Goal: Transaction & Acquisition: Purchase product/service

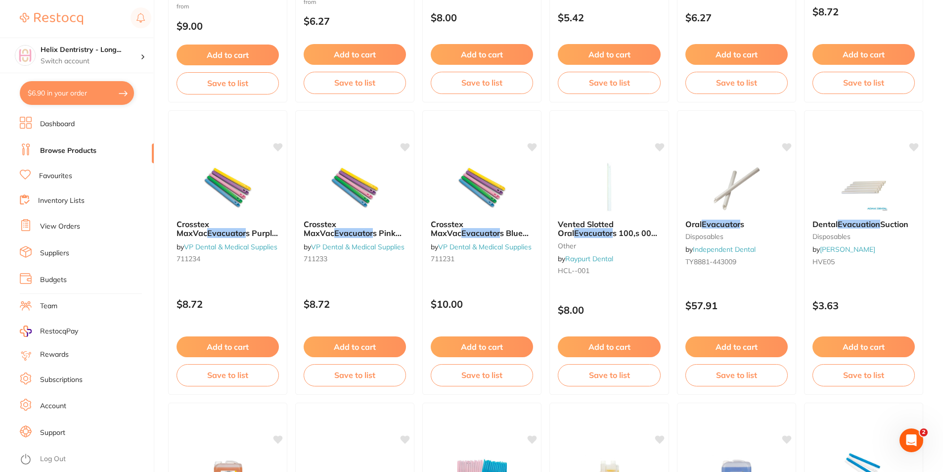
scroll to position [1632, 0]
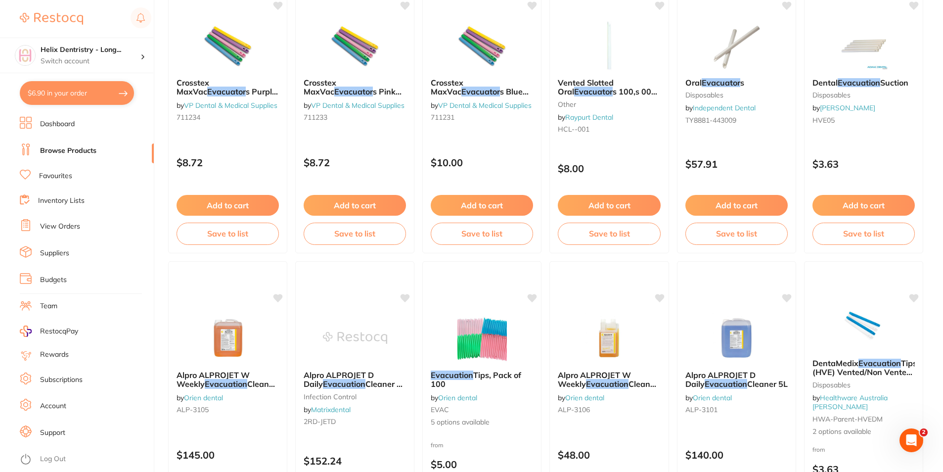
click at [92, 88] on button "$6.90 in your order" at bounding box center [77, 93] width 114 height 24
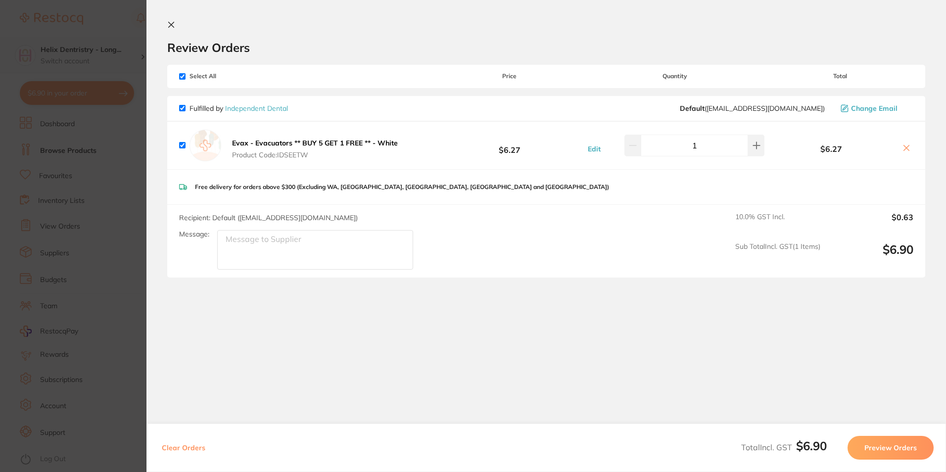
drag, startPoint x: 177, startPoint y: 26, endPoint x: 128, endPoint y: 39, distance: 50.6
click at [175, 26] on button at bounding box center [173, 25] width 12 height 9
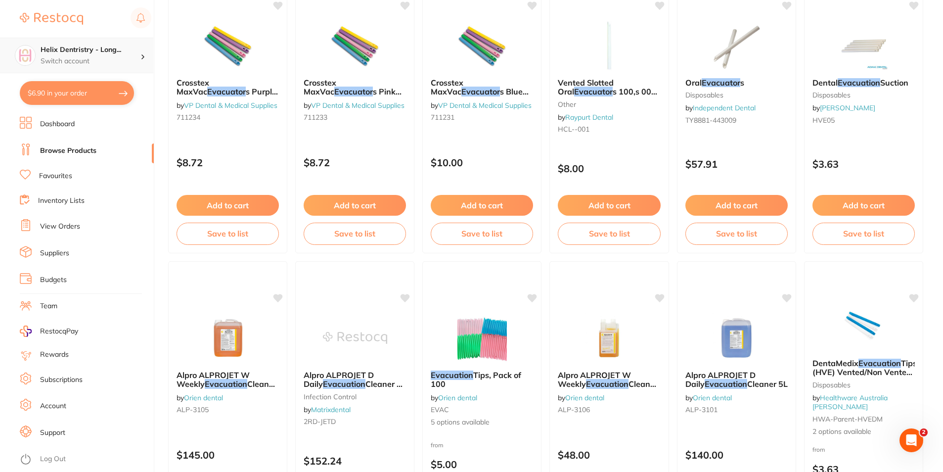
click at [108, 54] on h4 "Helix Dentristry - Long..." at bounding box center [91, 50] width 100 height 10
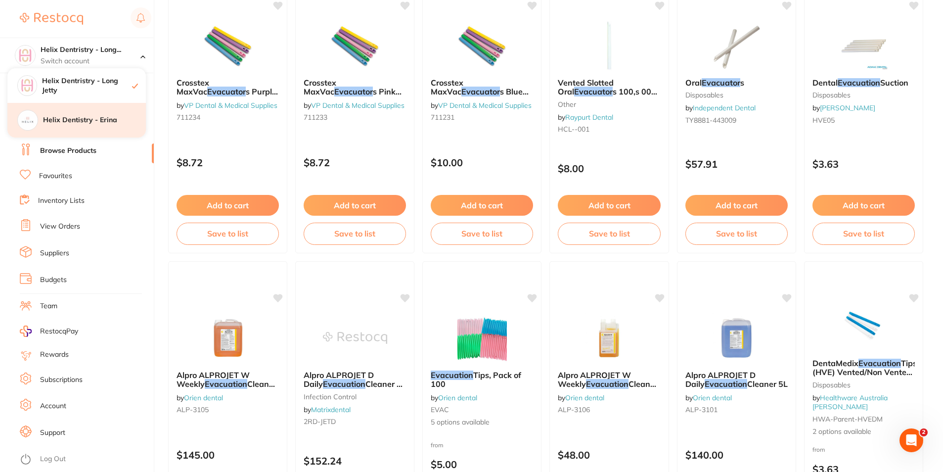
click at [97, 121] on h4 "Helix Dentistry - Erina" at bounding box center [94, 120] width 103 height 10
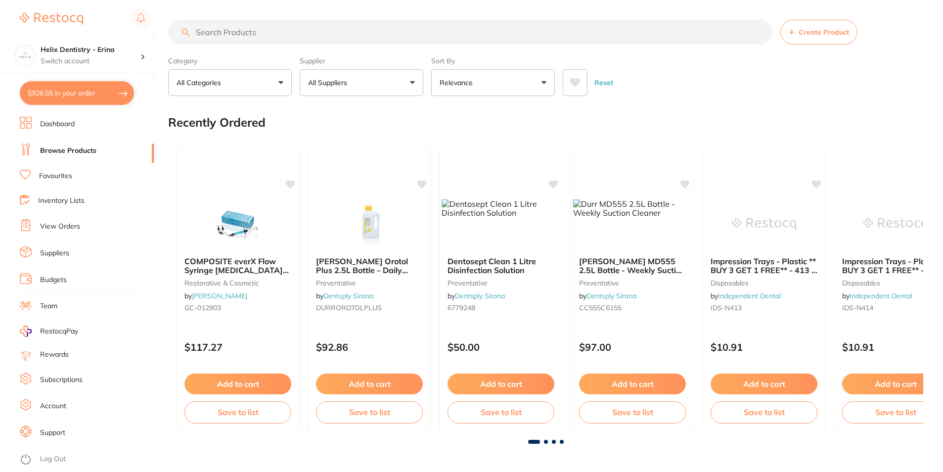
click at [116, 96] on button "$926.55 in your order" at bounding box center [77, 93] width 114 height 24
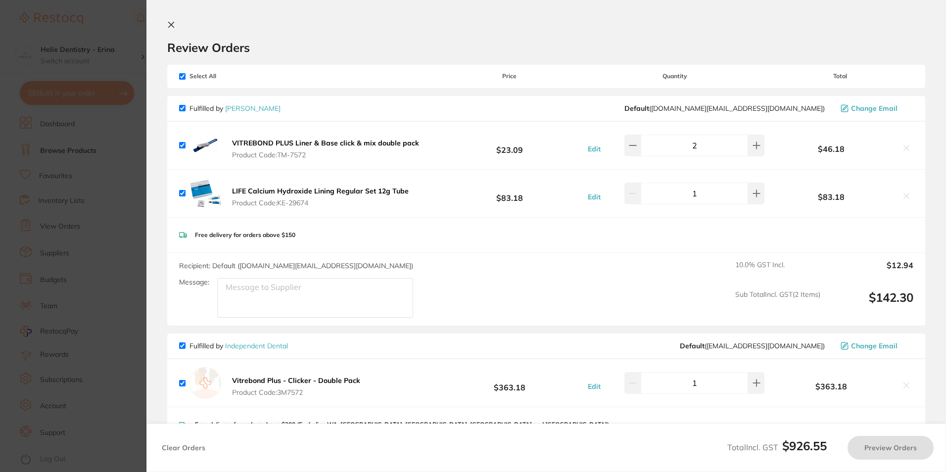
checkbox input "true"
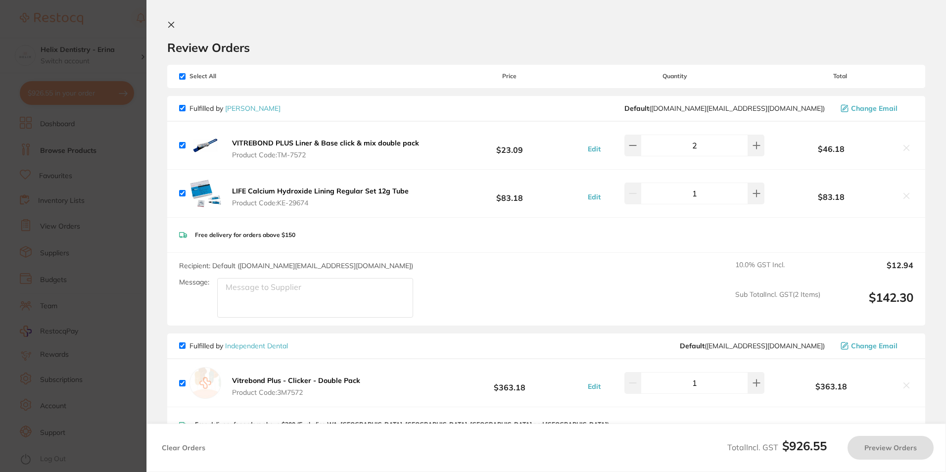
checkbox input "true"
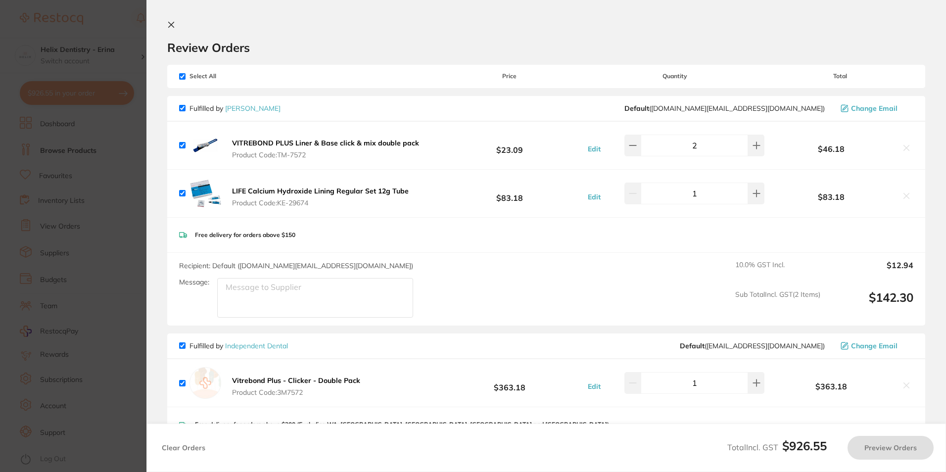
checkbox input "true"
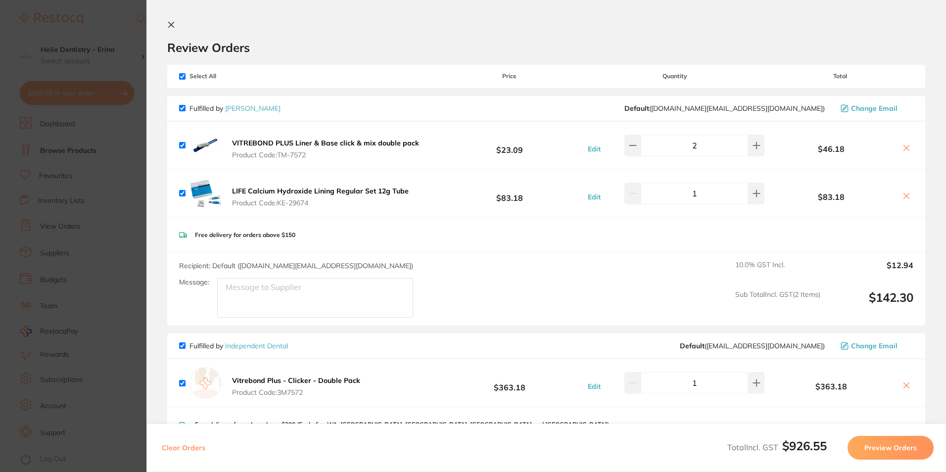
click at [323, 140] on b "VITREBOND PLUS Liner & Base click & mix double pack" at bounding box center [325, 142] width 187 height 9
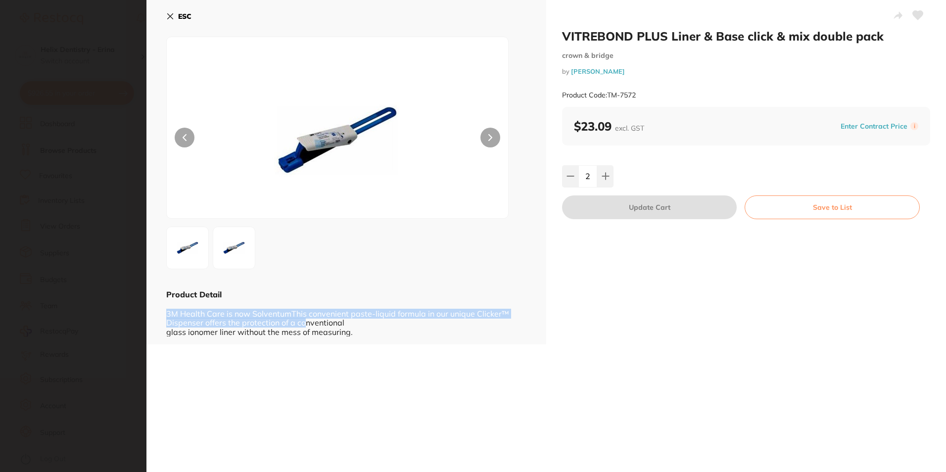
drag, startPoint x: 167, startPoint y: 315, endPoint x: 363, endPoint y: 334, distance: 197.3
click at [363, 334] on div "3M Health Care is now SolventumThis convenient paste-liquid formula in our uniq…" at bounding box center [346, 318] width 360 height 37
drag, startPoint x: 363, startPoint y: 334, endPoint x: 357, endPoint y: 344, distance: 12.0
click at [357, 344] on div "VITREBOND PLUS Liner & Base click & mix double pack crown & bridge by [PERSON_N…" at bounding box center [545, 236] width 799 height 472
drag, startPoint x: 277, startPoint y: 314, endPoint x: 391, endPoint y: 313, distance: 113.3
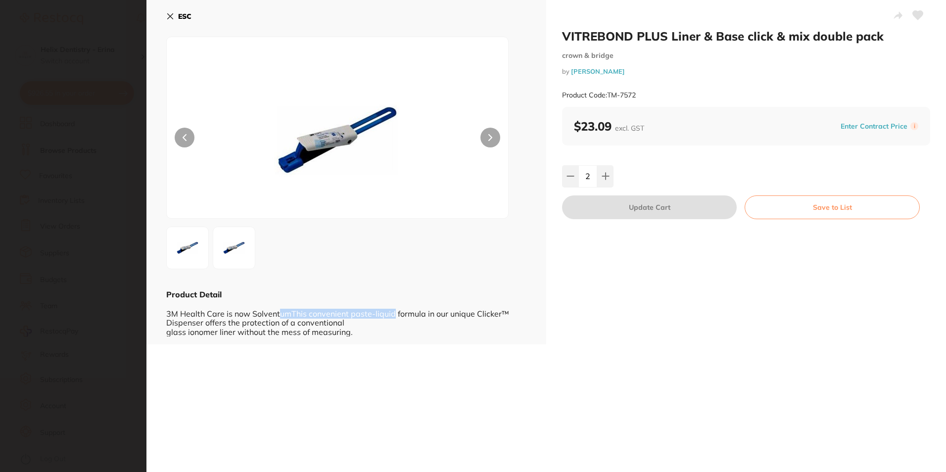
click at [391, 313] on div "3M Health Care is now SolventumThis convenient paste-liquid formula in our uniq…" at bounding box center [346, 318] width 360 height 37
drag, startPoint x: 391, startPoint y: 313, endPoint x: 378, endPoint y: 330, distance: 21.3
click at [378, 330] on div "3M Health Care is now SolventumThis convenient paste-liquid formula in our uniq…" at bounding box center [346, 318] width 360 height 37
drag, startPoint x: 171, startPoint y: 322, endPoint x: 196, endPoint y: 322, distance: 25.2
click at [196, 322] on div "3M Health Care is now SolventumThis convenient paste-liquid formula in our uniq…" at bounding box center [346, 318] width 360 height 37
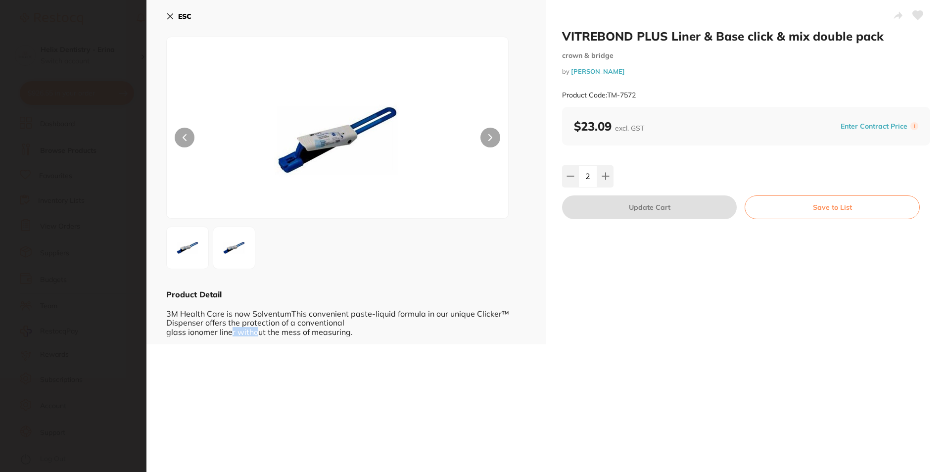
scroll to position [0, 0]
drag, startPoint x: 196, startPoint y: 322, endPoint x: 183, endPoint y: 327, distance: 13.6
click at [183, 327] on div "3M Health Care is now SolventumThis convenient paste-liquid formula in our uniq…" at bounding box center [346, 317] width 360 height 37
drag, startPoint x: 183, startPoint y: 327, endPoint x: 400, endPoint y: 328, distance: 216.6
click at [400, 328] on div "3M Health Care is now SolventumThis convenient paste-liquid formula in our uniq…" at bounding box center [346, 317] width 360 height 37
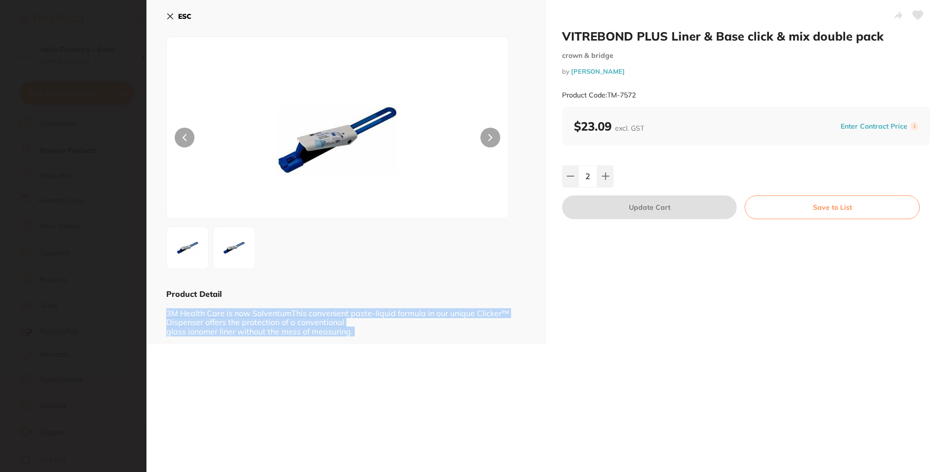
drag, startPoint x: 400, startPoint y: 328, endPoint x: 168, endPoint y: 312, distance: 233.1
click at [168, 312] on div "3M Health Care is now SolventumThis convenient paste-liquid formula in our uniq…" at bounding box center [346, 317] width 360 height 37
drag, startPoint x: 168, startPoint y: 312, endPoint x: 198, endPoint y: 328, distance: 34.7
click at [198, 328] on div "3M Health Care is now SolventumThis convenient paste-liquid formula in our uniq…" at bounding box center [346, 317] width 360 height 37
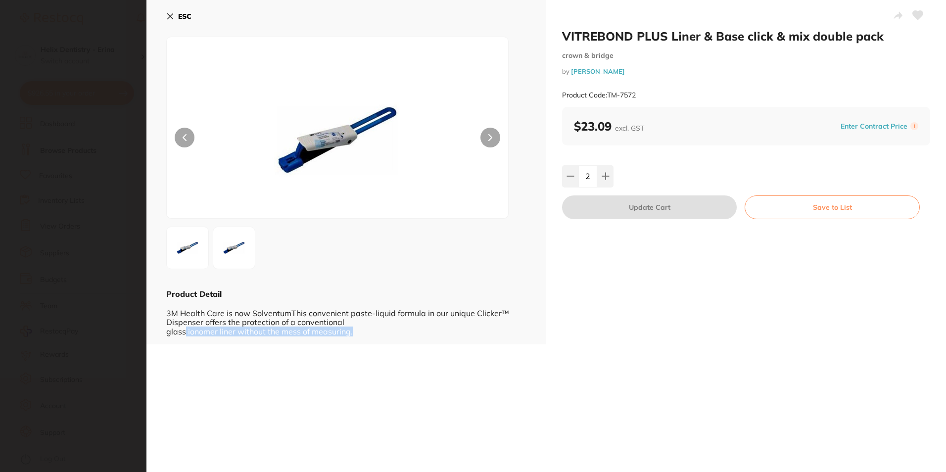
drag, startPoint x: 184, startPoint y: 331, endPoint x: 392, endPoint y: 360, distance: 209.7
click at [392, 360] on div "VITREBOND PLUS Liner & Base click & mix double pack crown & bridge by [PERSON_N…" at bounding box center [545, 236] width 799 height 472
drag, startPoint x: 392, startPoint y: 360, endPoint x: 339, endPoint y: 340, distance: 56.7
click at [339, 340] on div "ESC Product Detail 3M Health Care is now SolventumThis convenient paste-liquid …" at bounding box center [346, 172] width 400 height 344
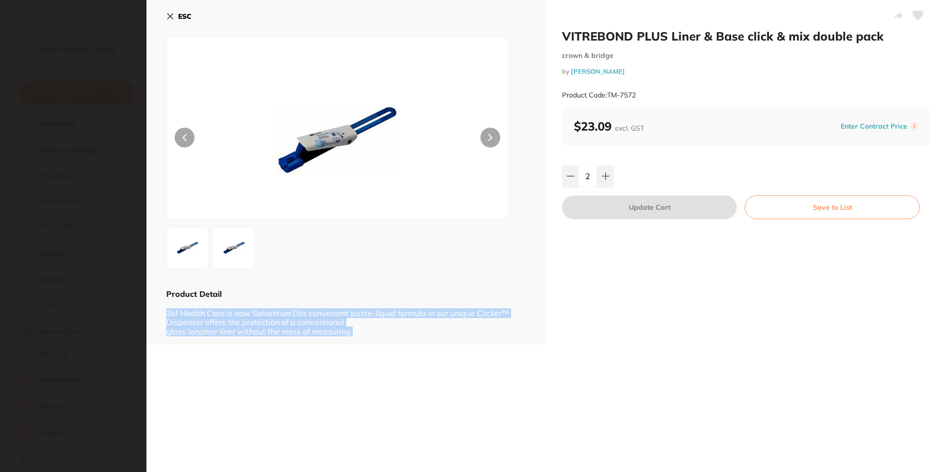
drag, startPoint x: 359, startPoint y: 327, endPoint x: 166, endPoint y: 313, distance: 192.9
click at [166, 313] on div "3M Health Care is now SolventumThis convenient paste-liquid formula in our uniq…" at bounding box center [346, 317] width 360 height 37
drag, startPoint x: 166, startPoint y: 313, endPoint x: 302, endPoint y: 325, distance: 136.1
click at [239, 321] on div "3M Health Care is now SolventumThis convenient paste-liquid formula in our uniq…" at bounding box center [346, 317] width 360 height 37
drag, startPoint x: 361, startPoint y: 334, endPoint x: 160, endPoint y: 309, distance: 202.4
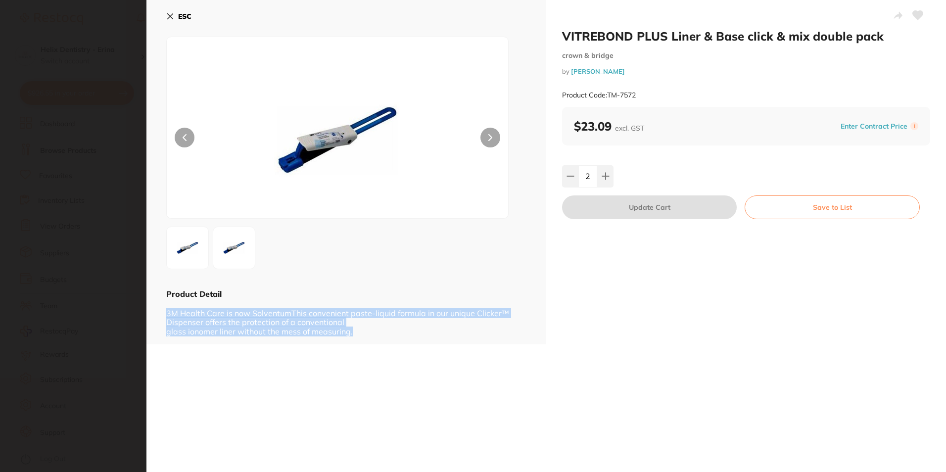
click at [160, 309] on div "ESC Product Detail 3M Health Care is now SolventumThis convenient paste-liquid …" at bounding box center [346, 172] width 400 height 344
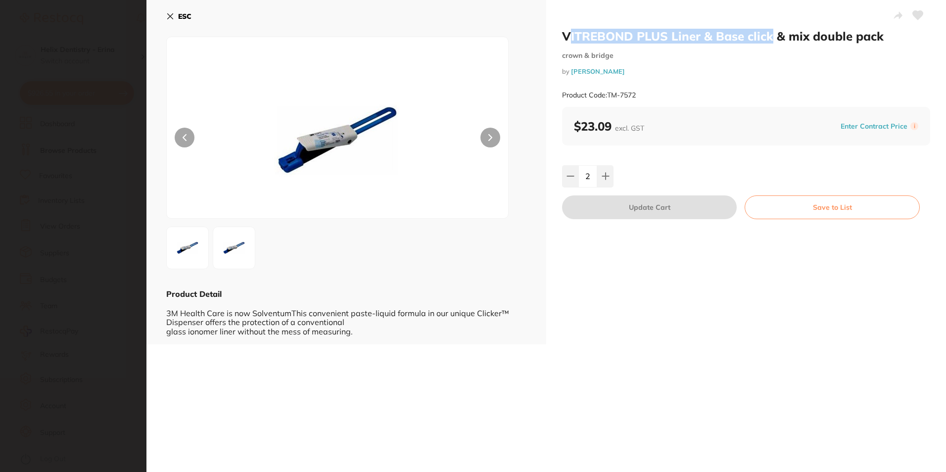
drag, startPoint x: 568, startPoint y: 31, endPoint x: 768, endPoint y: 36, distance: 199.4
click at [768, 36] on h2 "VITREBOND PLUS Liner & Base click & mix double pack" at bounding box center [746, 36] width 368 height 15
drag, startPoint x: 768, startPoint y: 36, endPoint x: 755, endPoint y: 70, distance: 36.0
click at [755, 70] on small "by [PERSON_NAME]" at bounding box center [746, 71] width 368 height 7
click at [230, 258] on img at bounding box center [234, 248] width 36 height 36
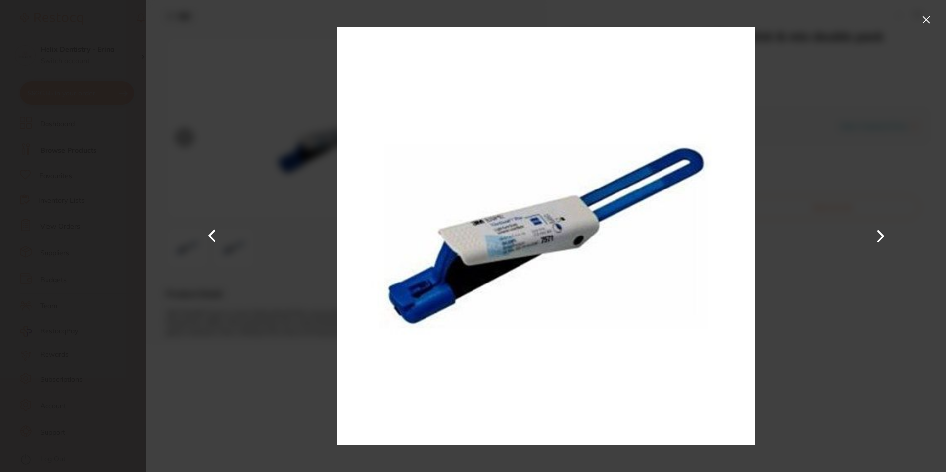
click at [928, 26] on button at bounding box center [926, 20] width 16 height 16
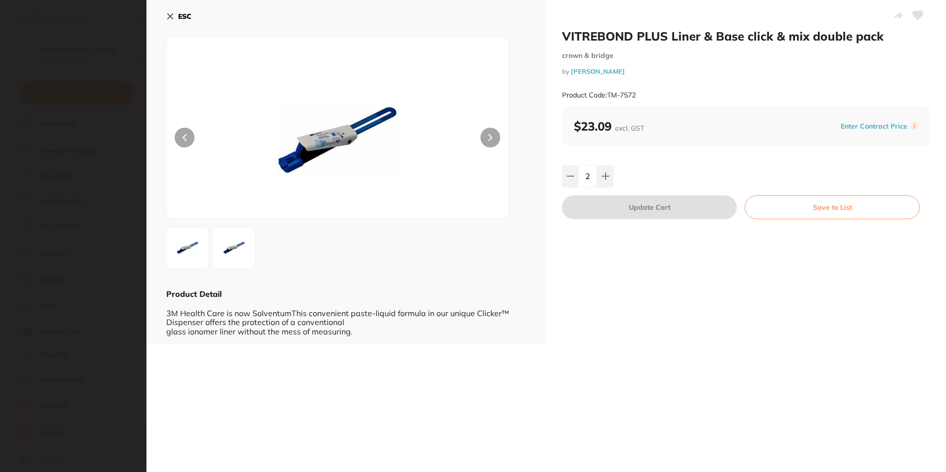
click at [175, 258] on img at bounding box center [188, 248] width 36 height 36
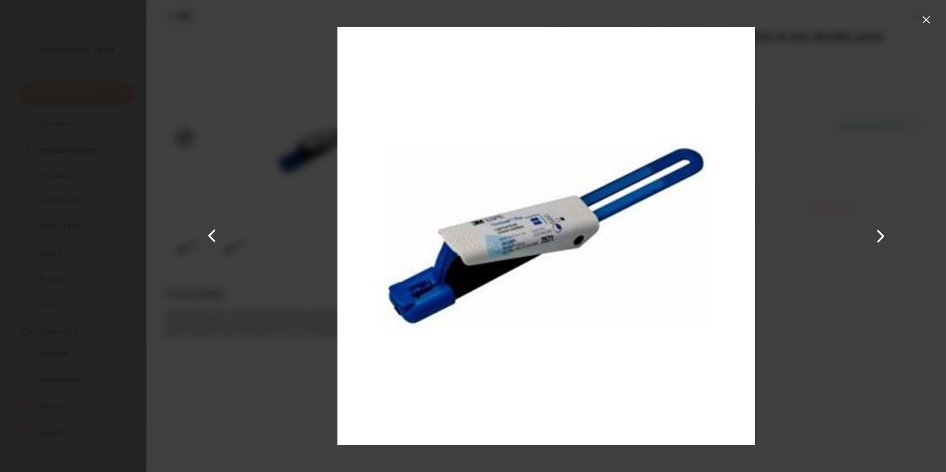
click at [939, 14] on div at bounding box center [545, 236] width 799 height 472
click at [929, 18] on button at bounding box center [926, 20] width 16 height 16
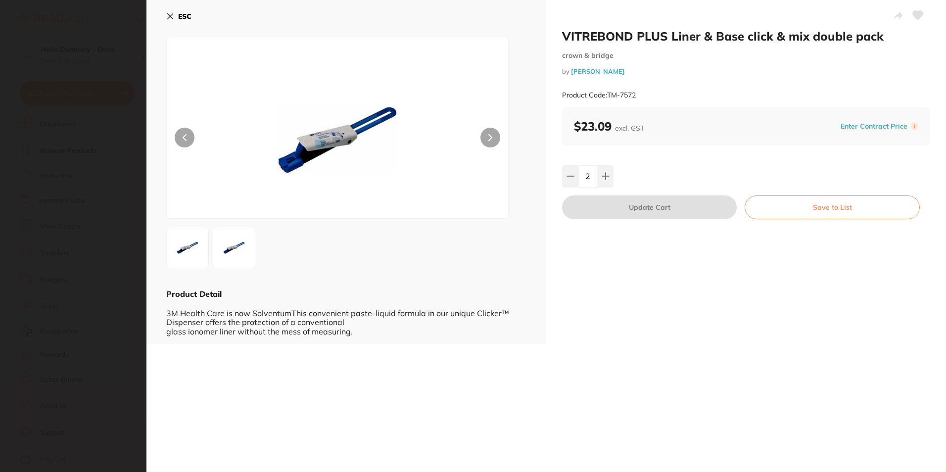
click at [177, 12] on button "ESC" at bounding box center [178, 16] width 25 height 17
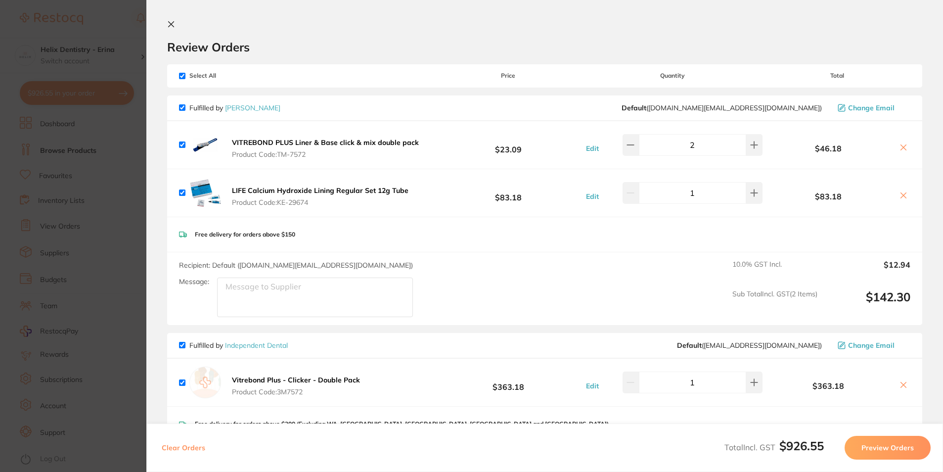
scroll to position [0, 0]
click at [338, 381] on b "Vitrebond Plus - Clicker - Double Pack" at bounding box center [296, 380] width 128 height 9
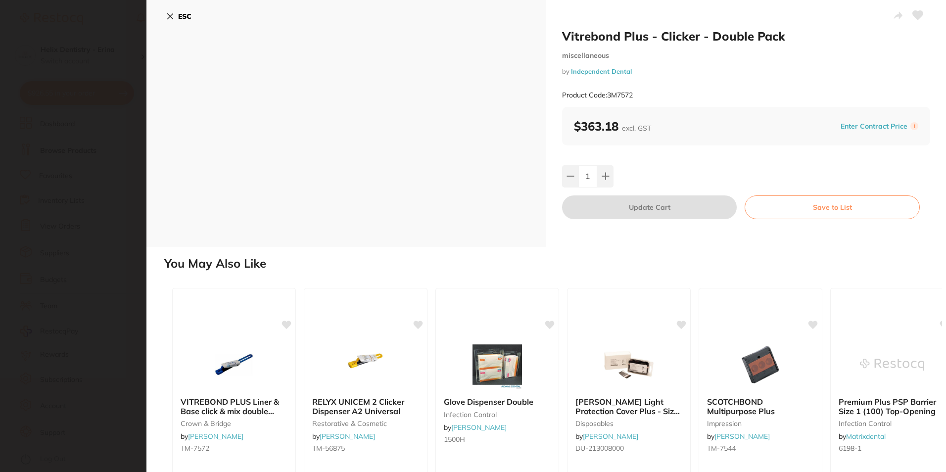
click at [182, 11] on button "ESC" at bounding box center [178, 16] width 25 height 17
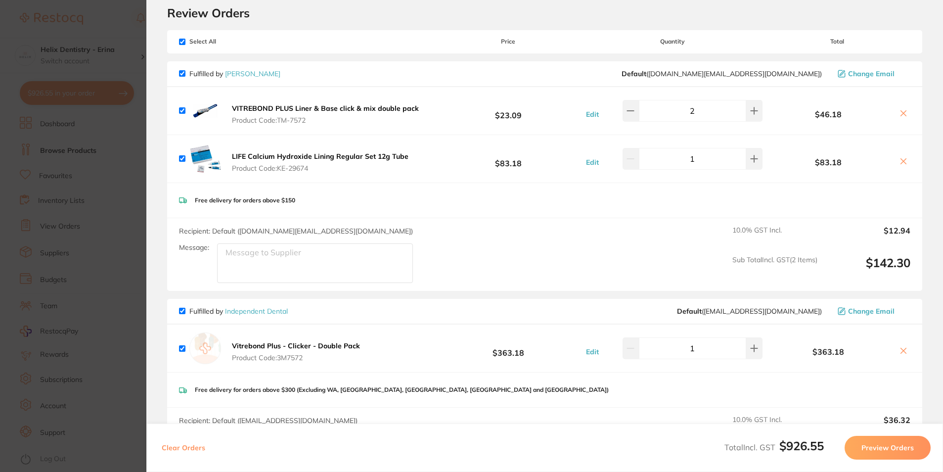
scroll to position [49, 0]
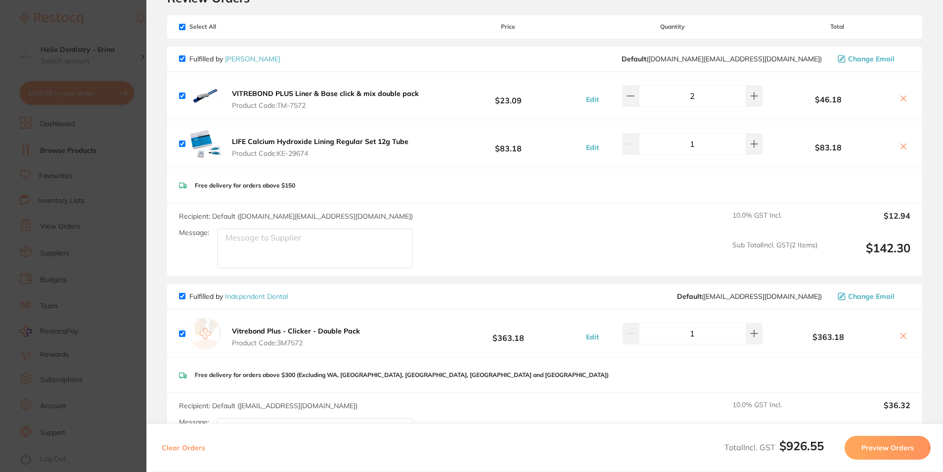
click at [901, 333] on icon at bounding box center [903, 335] width 5 height 5
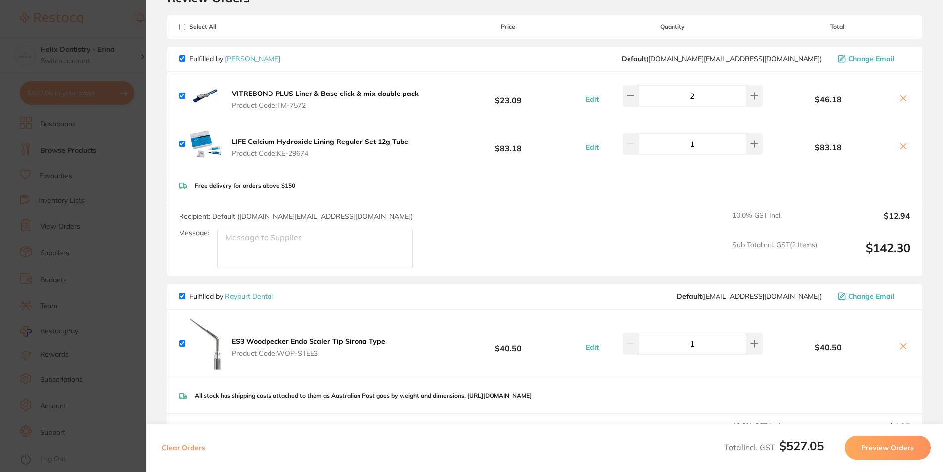
checkbox input "true"
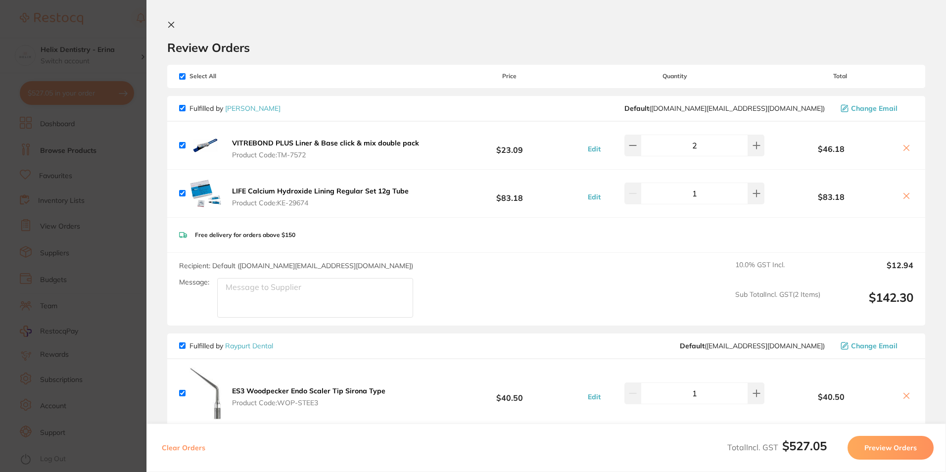
click at [180, 21] on div "Review Orders" at bounding box center [546, 38] width 758 height 34
click at [168, 25] on icon at bounding box center [171, 25] width 8 height 8
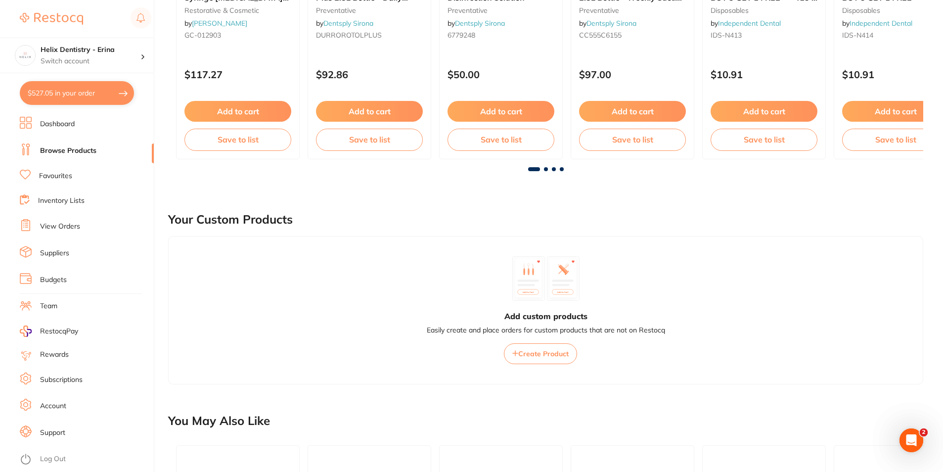
scroll to position [25, 0]
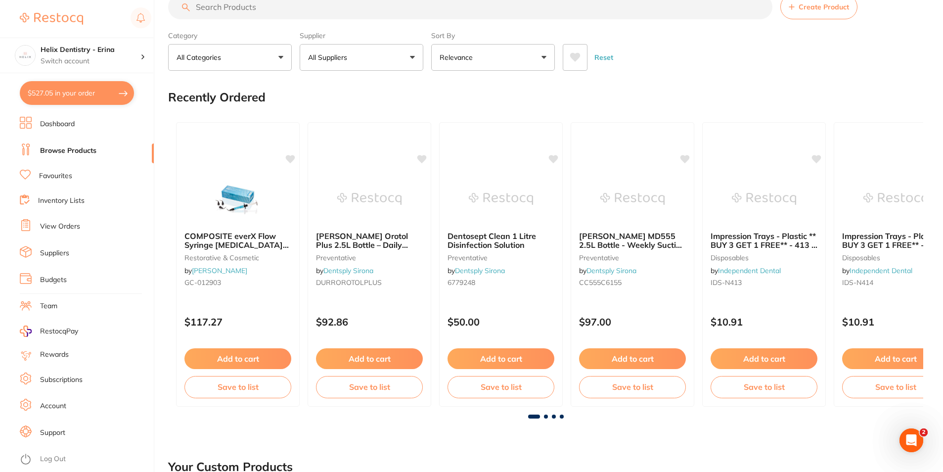
click at [86, 95] on button "$527.05 in your order" at bounding box center [77, 93] width 114 height 24
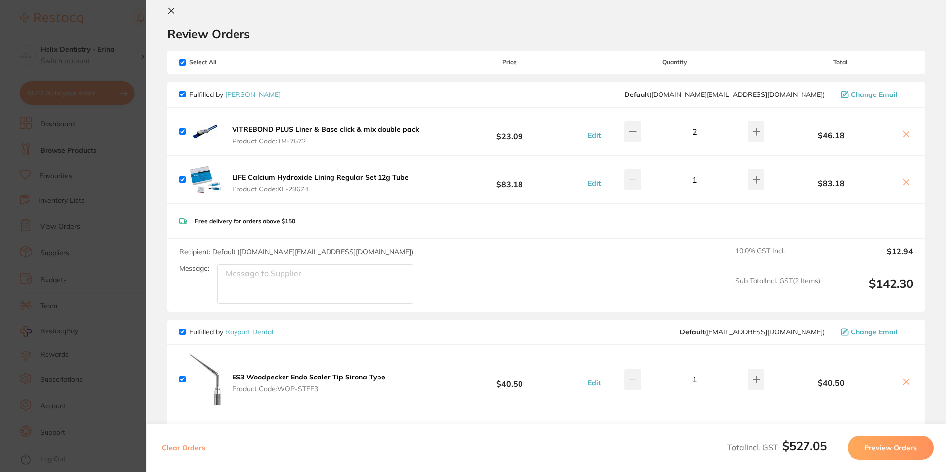
scroll to position [0, 0]
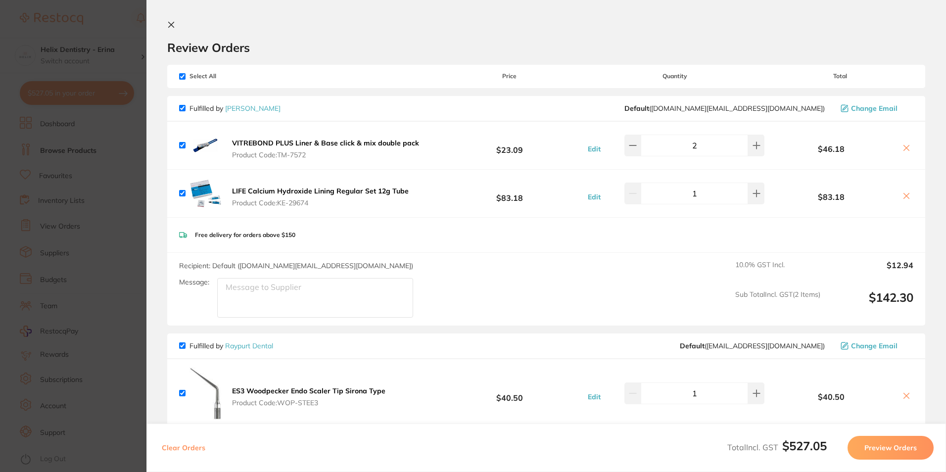
click at [173, 19] on section "Review Orders Your orders are being processed and we will notify you once we ha…" at bounding box center [545, 236] width 799 height 472
click at [170, 24] on icon at bounding box center [171, 25] width 8 height 8
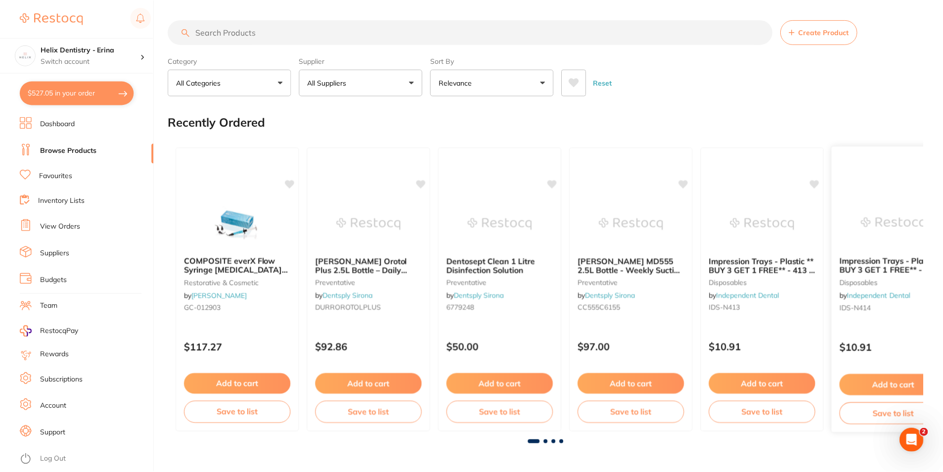
scroll to position [25, 0]
